Goal: Task Accomplishment & Management: Manage account settings

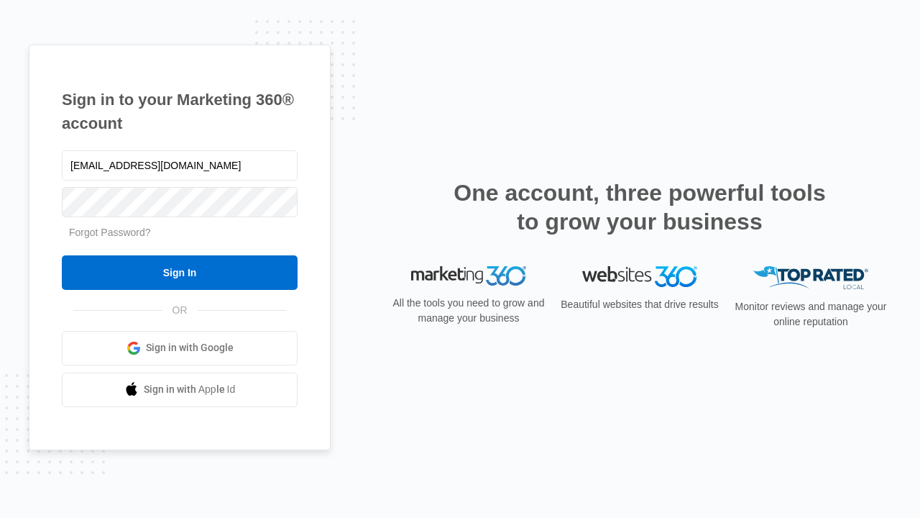
type input "[EMAIL_ADDRESS][DOMAIN_NAME]"
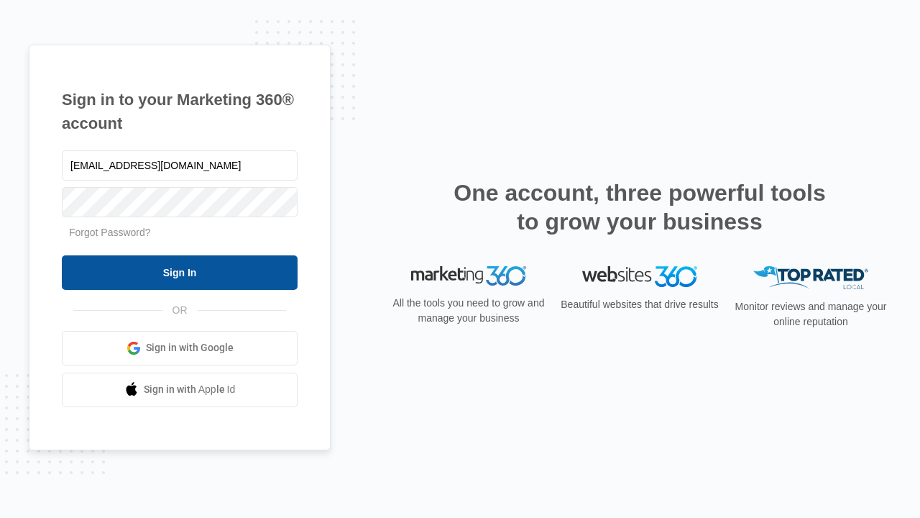
click at [180, 272] on input "Sign In" at bounding box center [180, 272] width 236 height 35
